Goal: Task Accomplishment & Management: Use online tool/utility

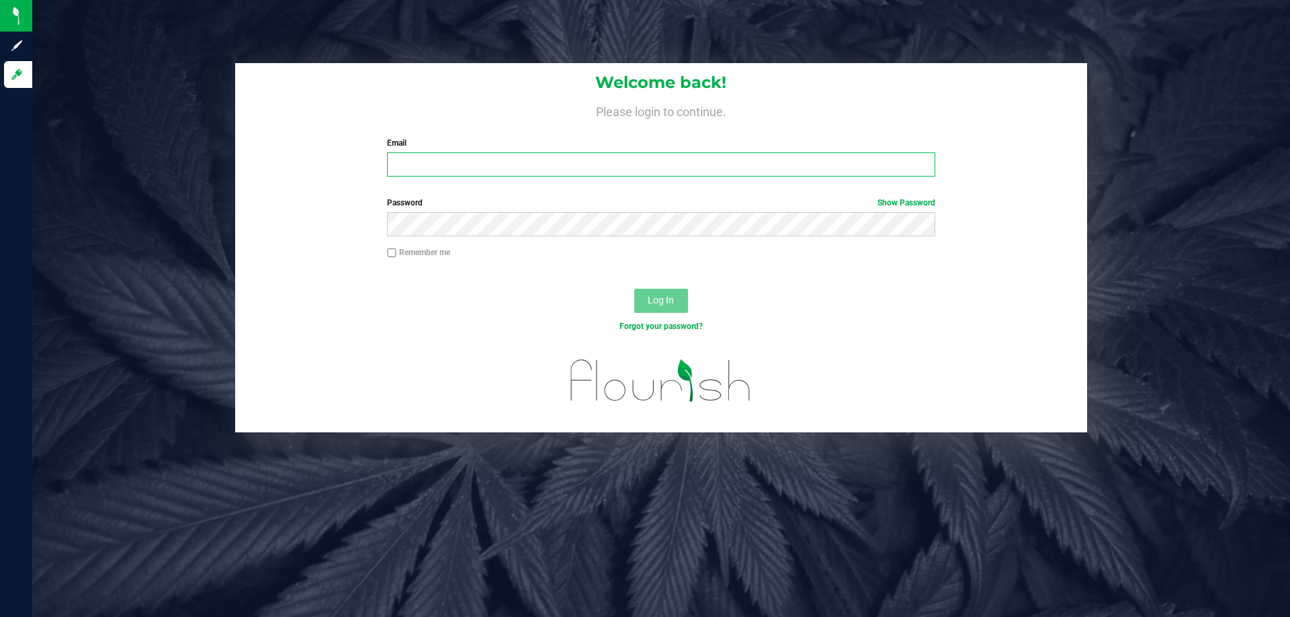
click at [444, 161] on input "Email" at bounding box center [661, 165] width 548 height 24
type input "[PERSON_NAME][EMAIL_ADDRESS][PERSON_NAME][DOMAIN_NAME]"
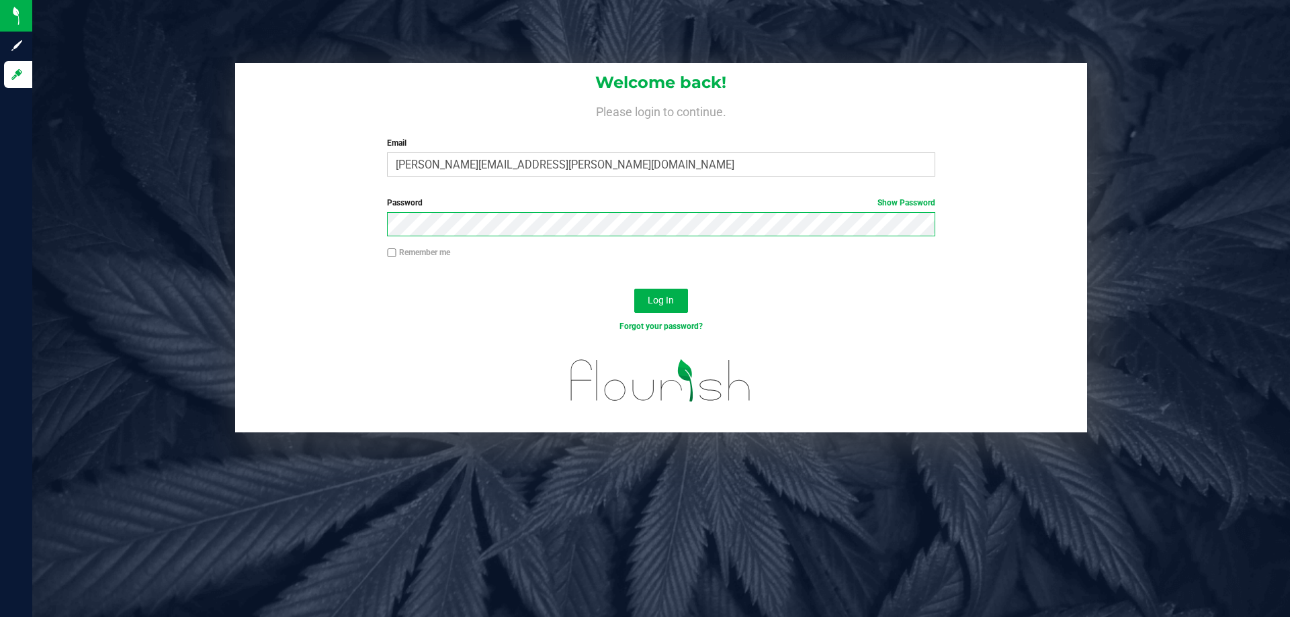
click at [634, 289] on button "Log In" at bounding box center [661, 301] width 54 height 24
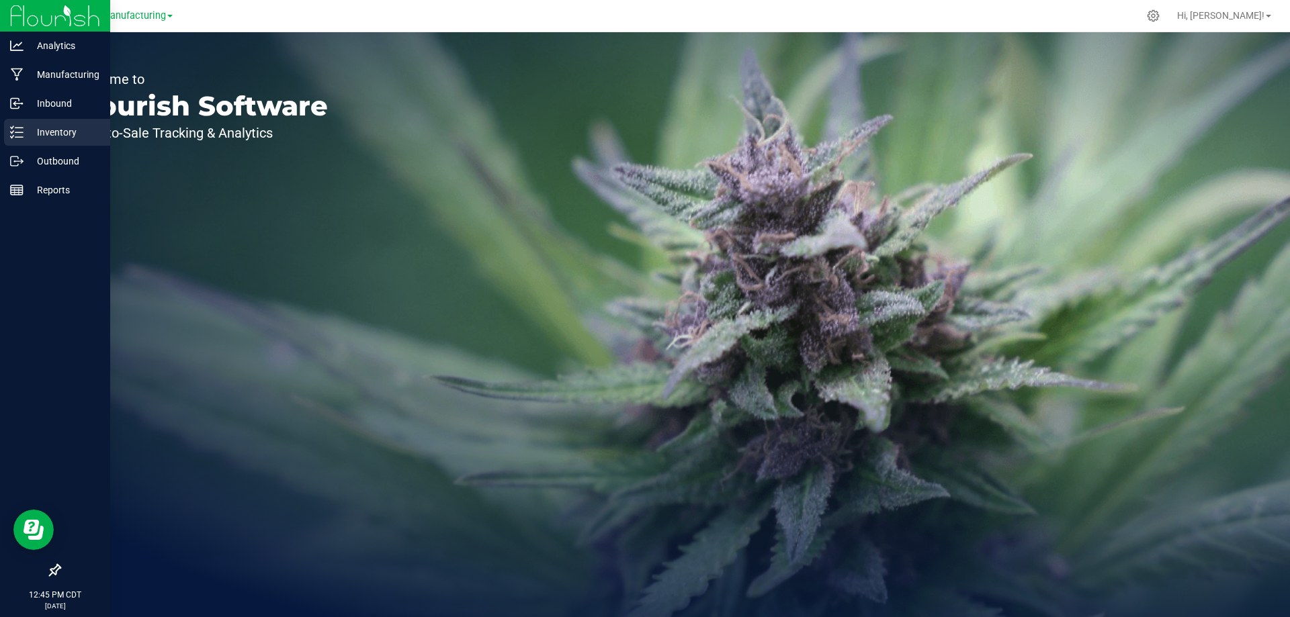
click at [29, 131] on p "Inventory" at bounding box center [64, 132] width 81 height 16
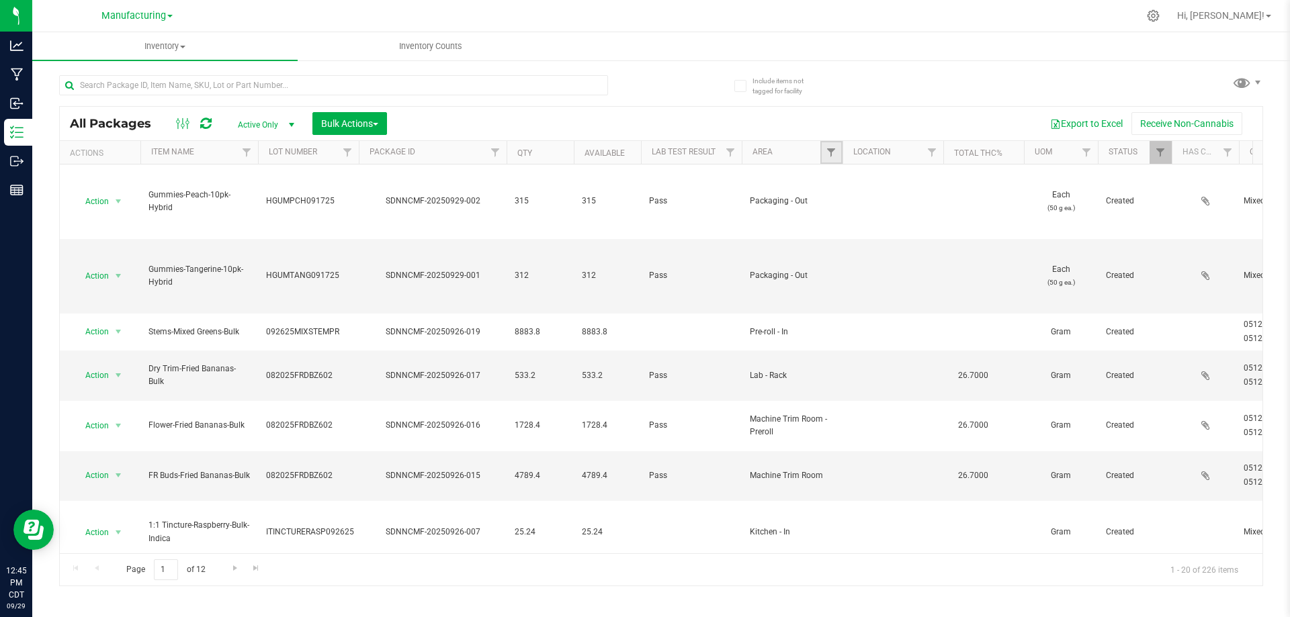
click at [823, 153] on link "Filter" at bounding box center [831, 152] width 22 height 23
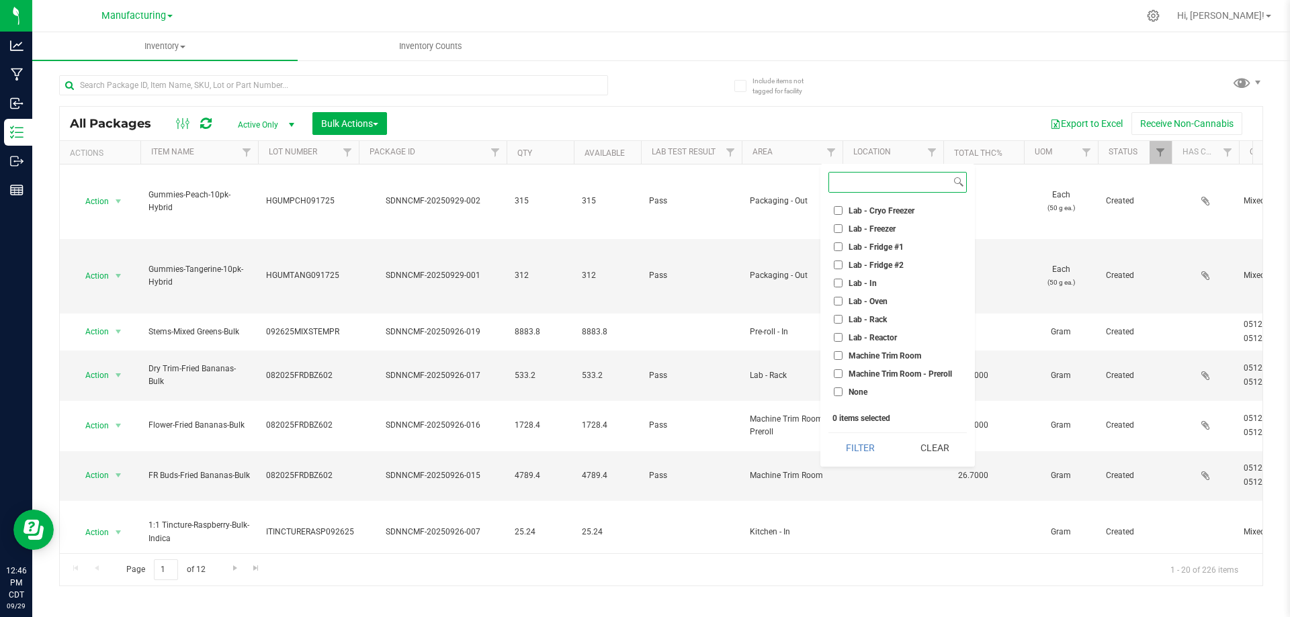
scroll to position [202, 0]
click at [839, 336] on input "Machine Trim Room" at bounding box center [838, 335] width 9 height 9
checkbox input "true"
click at [863, 445] on button "Filter" at bounding box center [860, 448] width 65 height 30
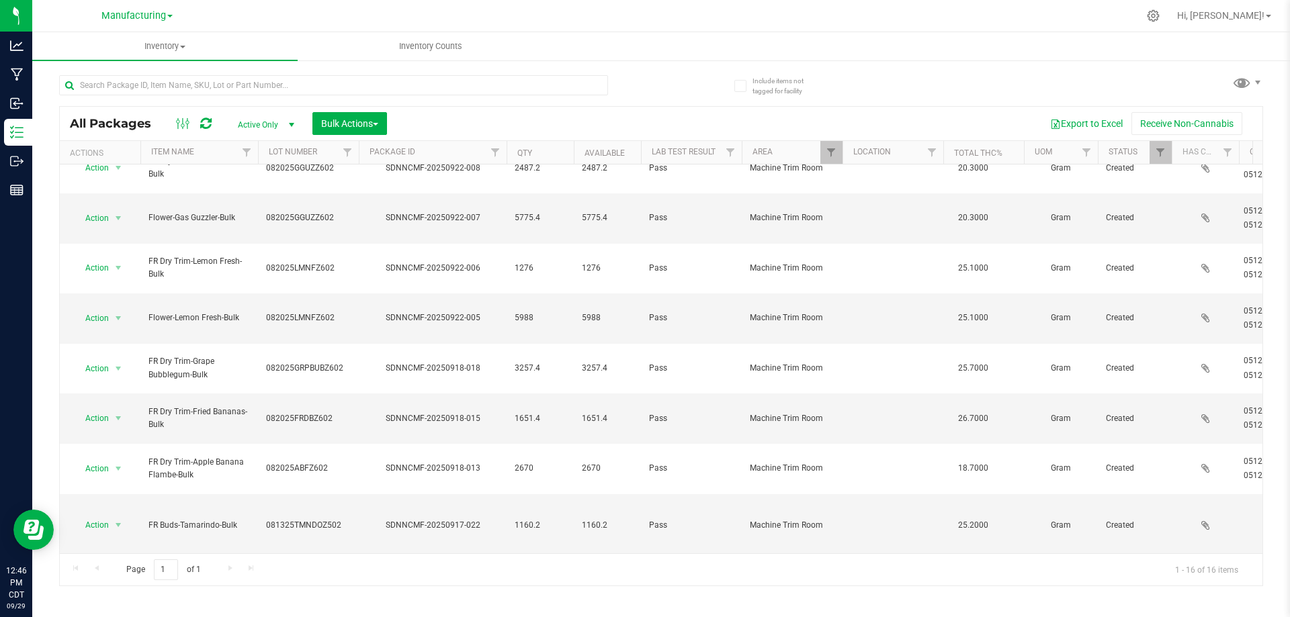
scroll to position [191, 0]
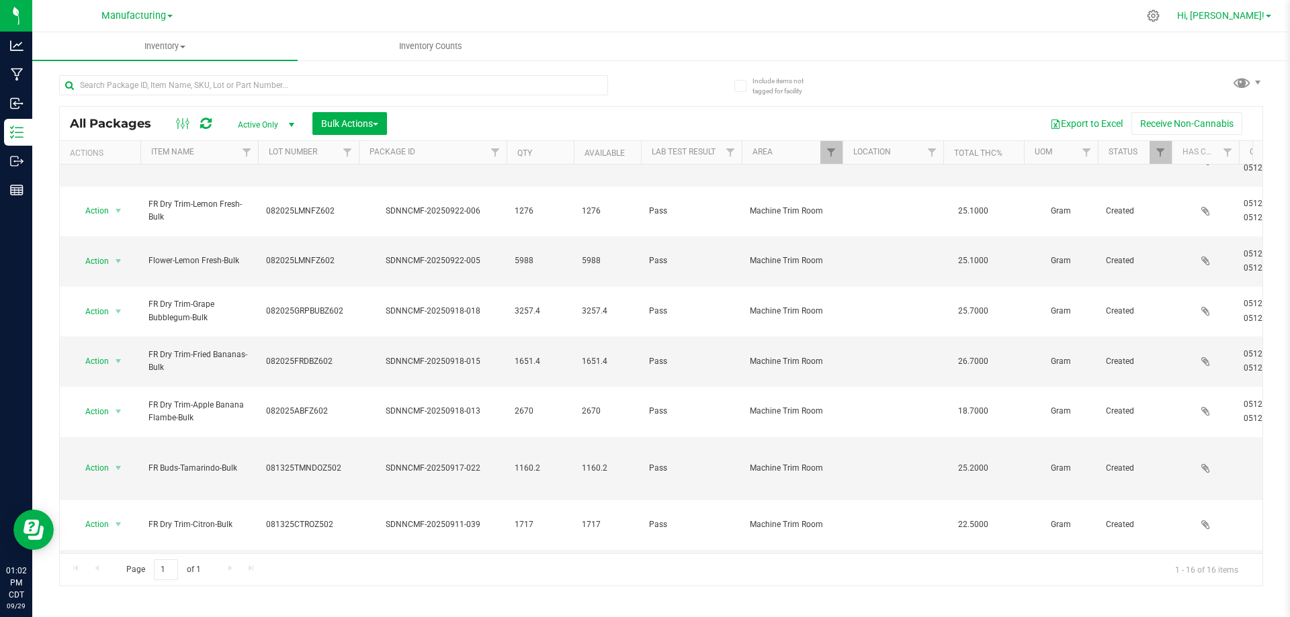
click at [1234, 19] on span "Hi, [PERSON_NAME]!" at bounding box center [1220, 15] width 87 height 11
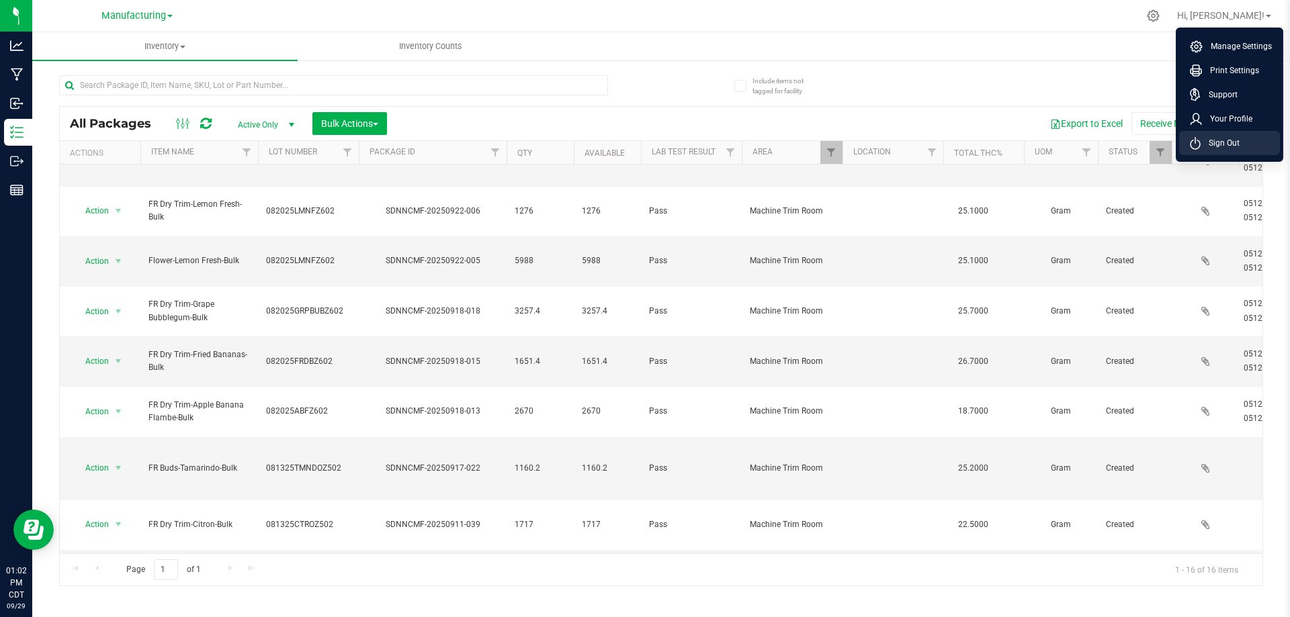
click at [1220, 140] on span "Sign Out" at bounding box center [1220, 142] width 39 height 13
